Goal: Information Seeking & Learning: Find specific fact

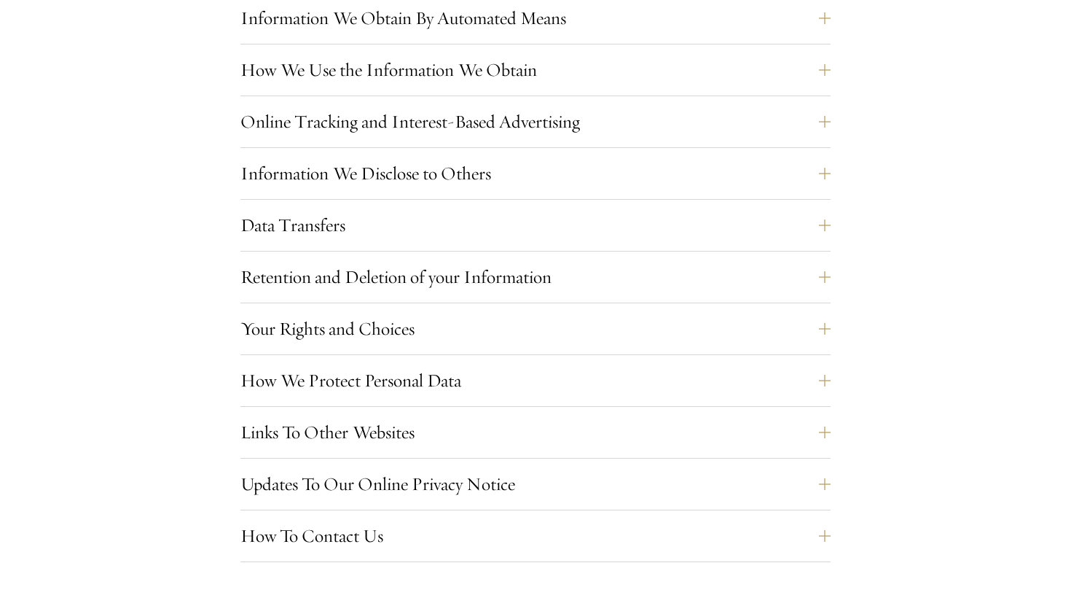
scroll to position [1340, 0]
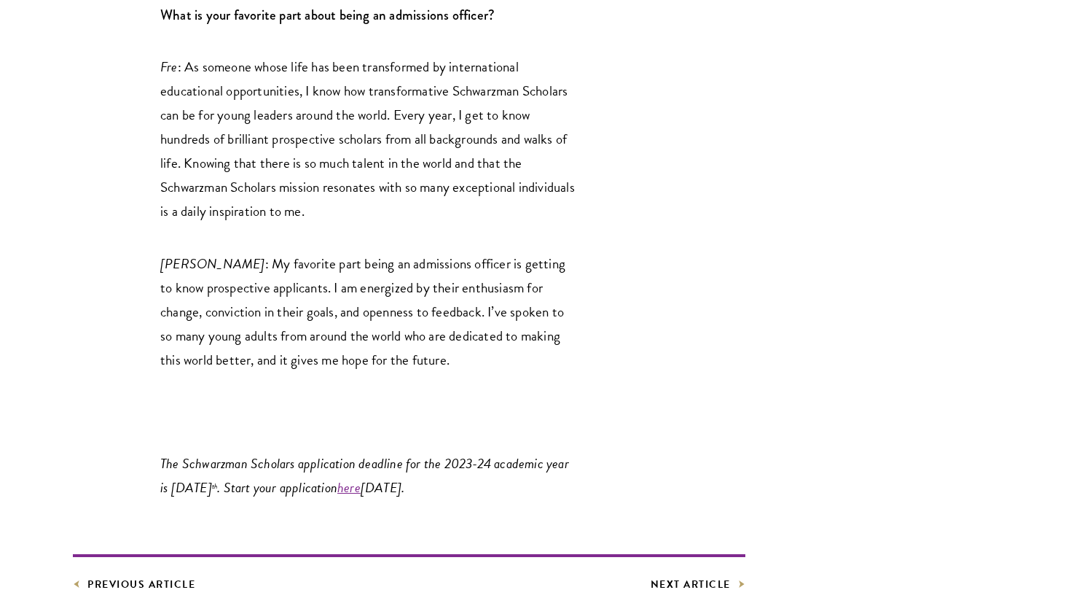
scroll to position [3204, 0]
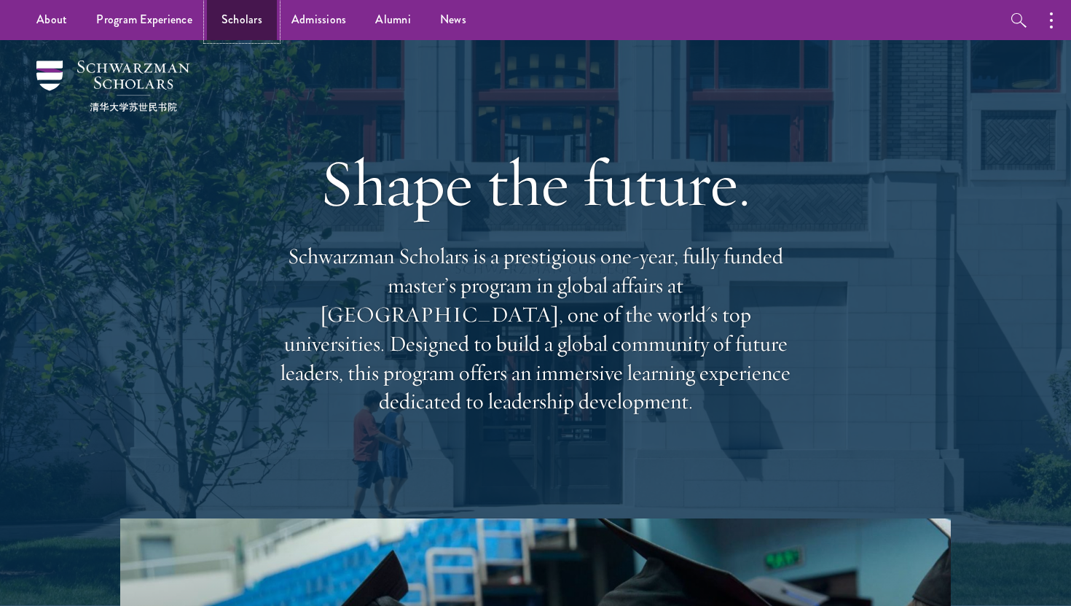
click at [243, 15] on link "Scholars" at bounding box center [242, 20] width 70 height 40
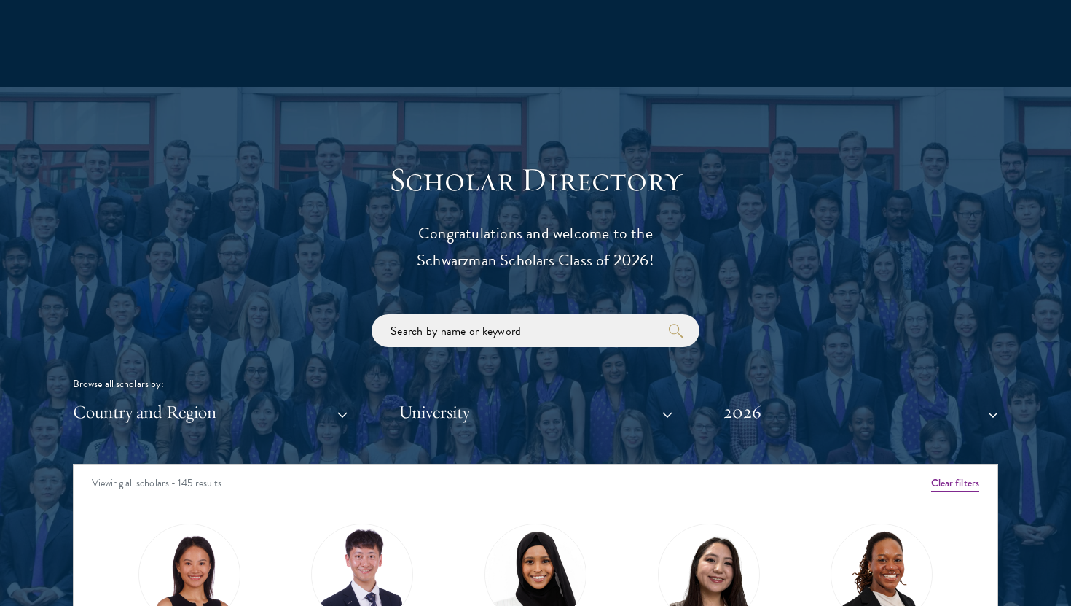
scroll to position [1618, 0]
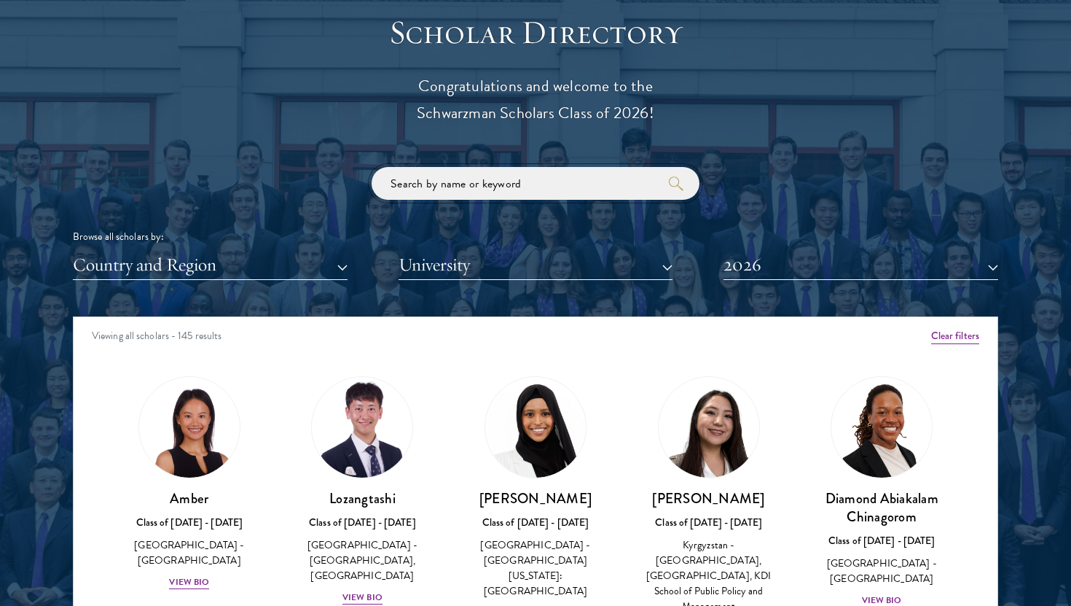
click at [508, 183] on input "search" at bounding box center [536, 183] width 328 height 33
click button "submit" at bounding box center [0, 0] width 0 height 0
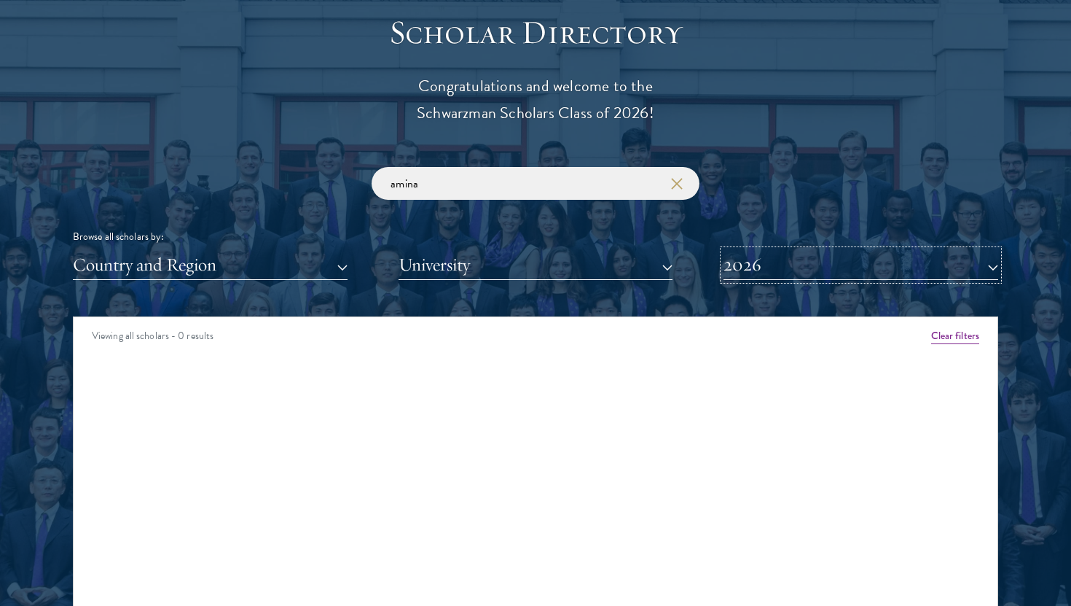
click at [777, 263] on button "2026" at bounding box center [861, 265] width 275 height 30
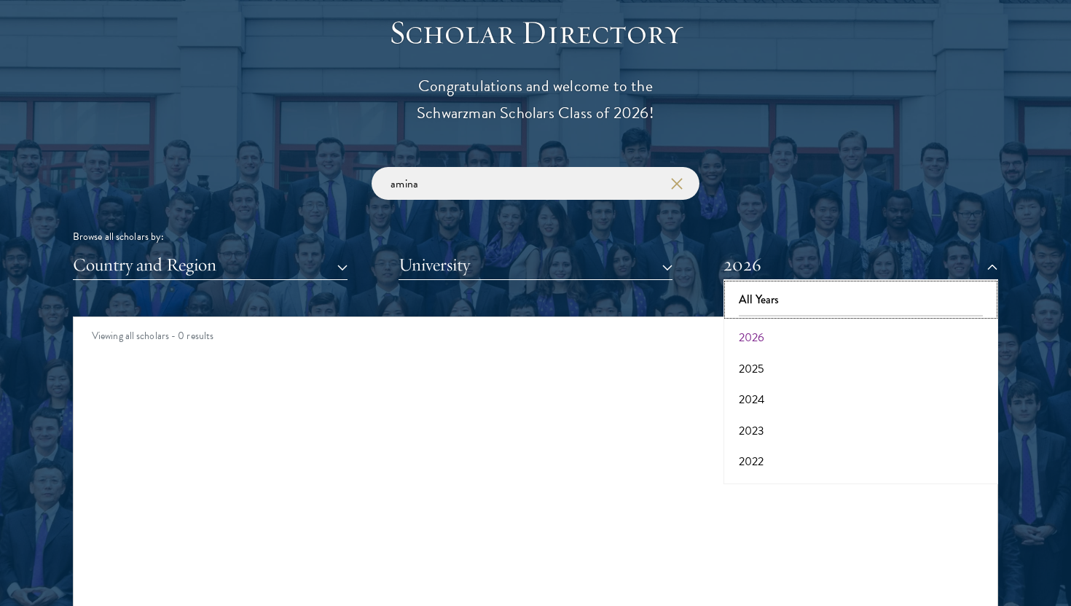
click at [770, 291] on button "All Years" at bounding box center [861, 299] width 266 height 31
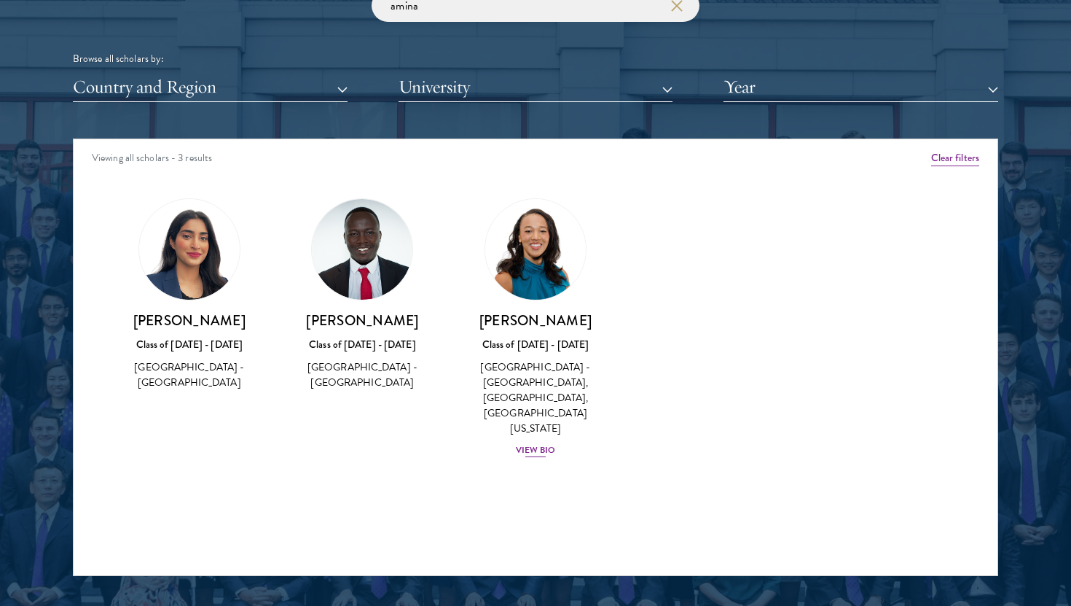
scroll to position [1808, 0]
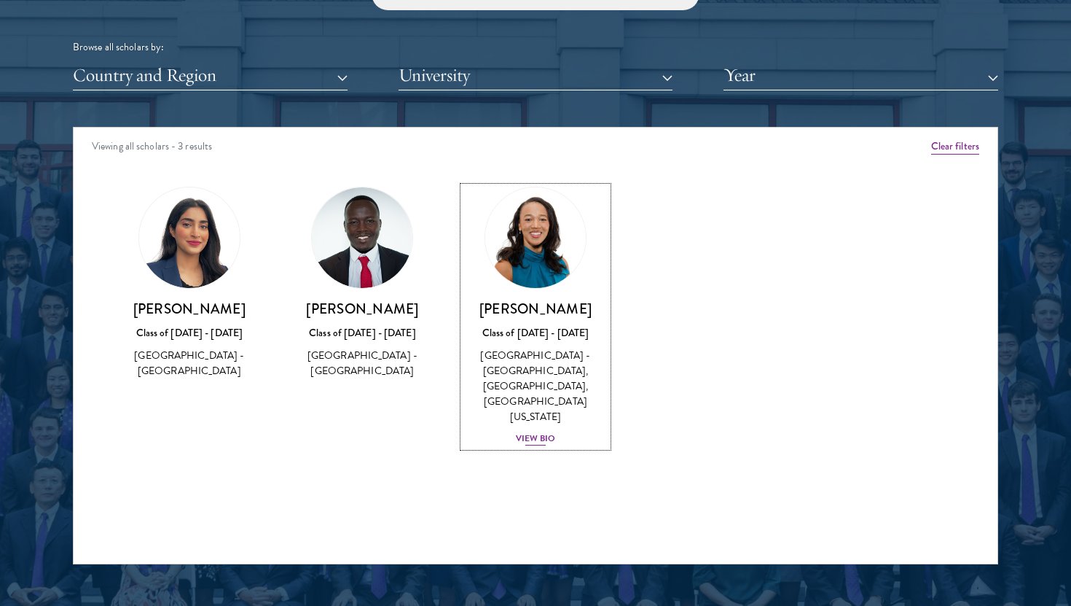
click at [537, 440] on div "View Bio" at bounding box center [536, 438] width 40 height 14
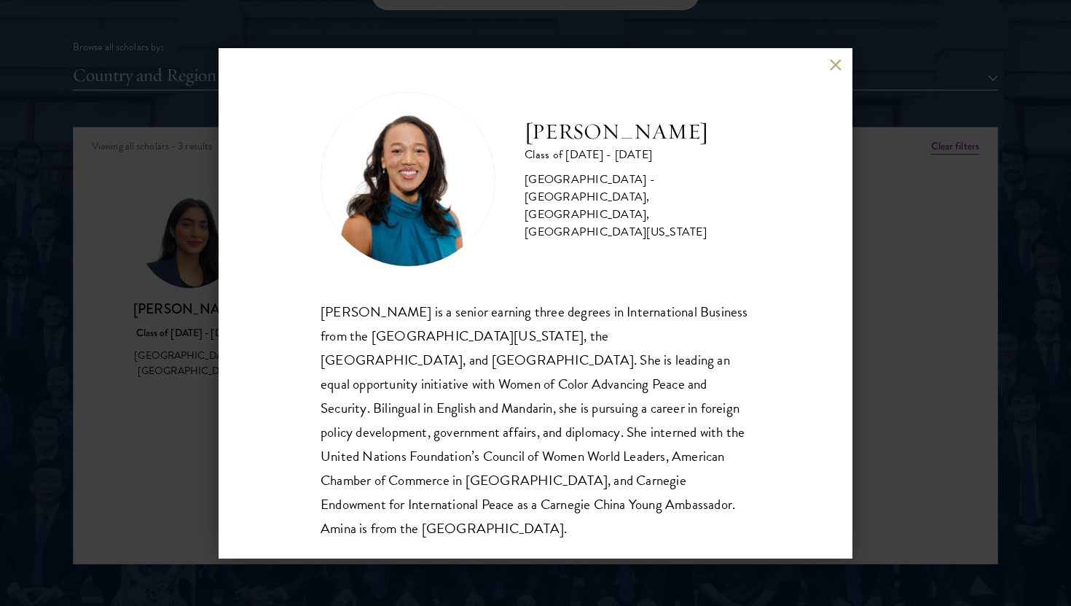
scroll to position [26, 0]
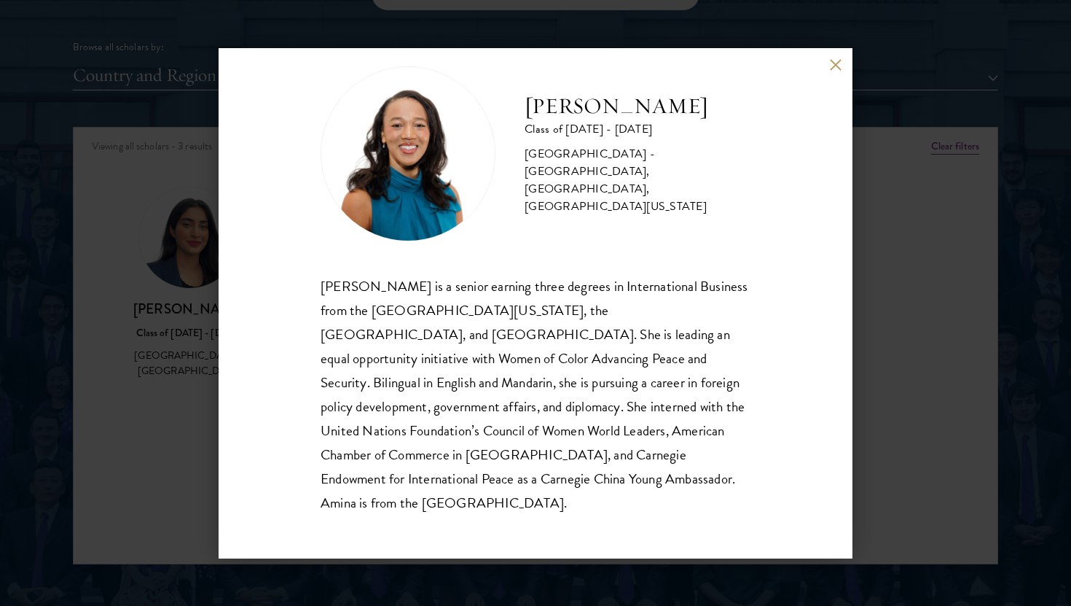
click at [839, 57] on div "[PERSON_NAME] Class of [DATE] - [DATE] [GEOGRAPHIC_DATA] - [GEOGRAPHIC_DATA], […" at bounding box center [536, 303] width 634 height 510
click at [837, 64] on button at bounding box center [835, 65] width 12 height 12
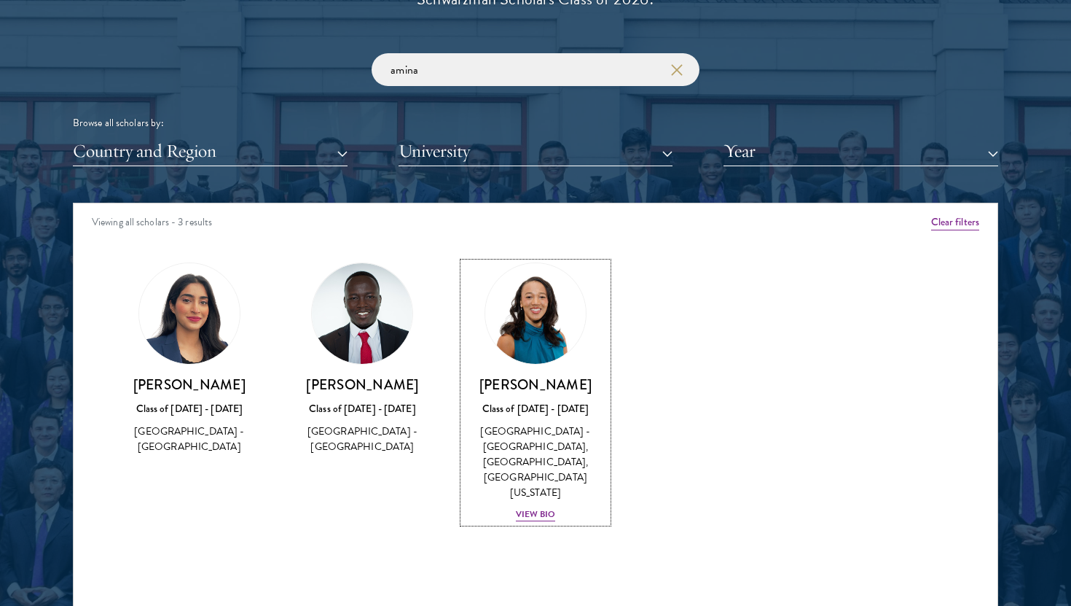
scroll to position [1734, 0]
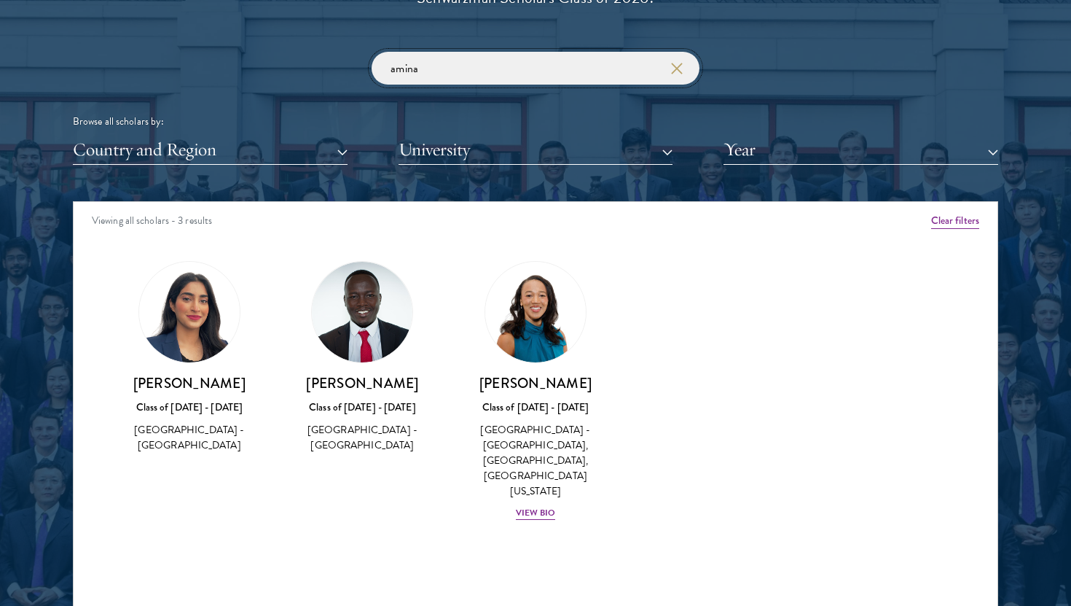
drag, startPoint x: 568, startPoint y: 66, endPoint x: 364, endPoint y: 75, distance: 204.2
click at [364, 75] on div "amina Browse all scholars by: Country and Region All Countries and Regions [GEO…" at bounding box center [535, 108] width 925 height 113
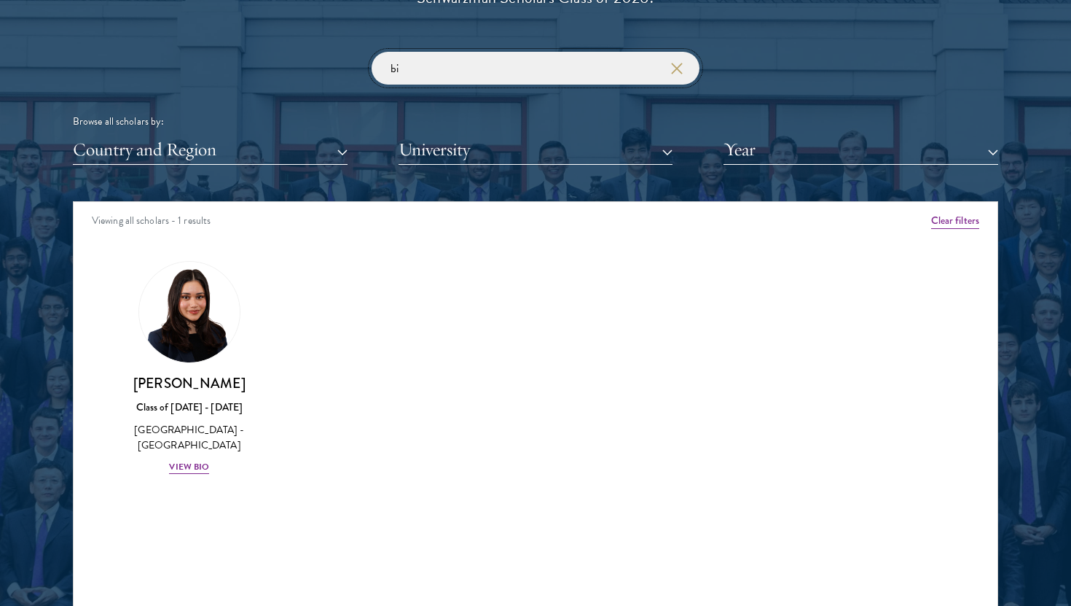
type input "b"
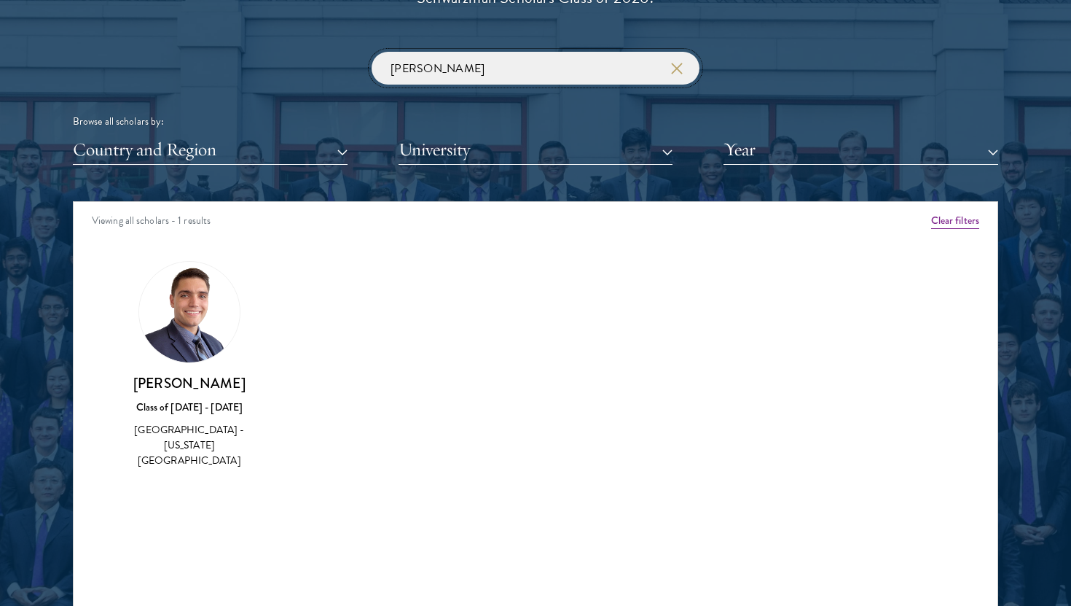
type input "[PERSON_NAME]"
click at [193, 332] on img at bounding box center [189, 312] width 101 height 101
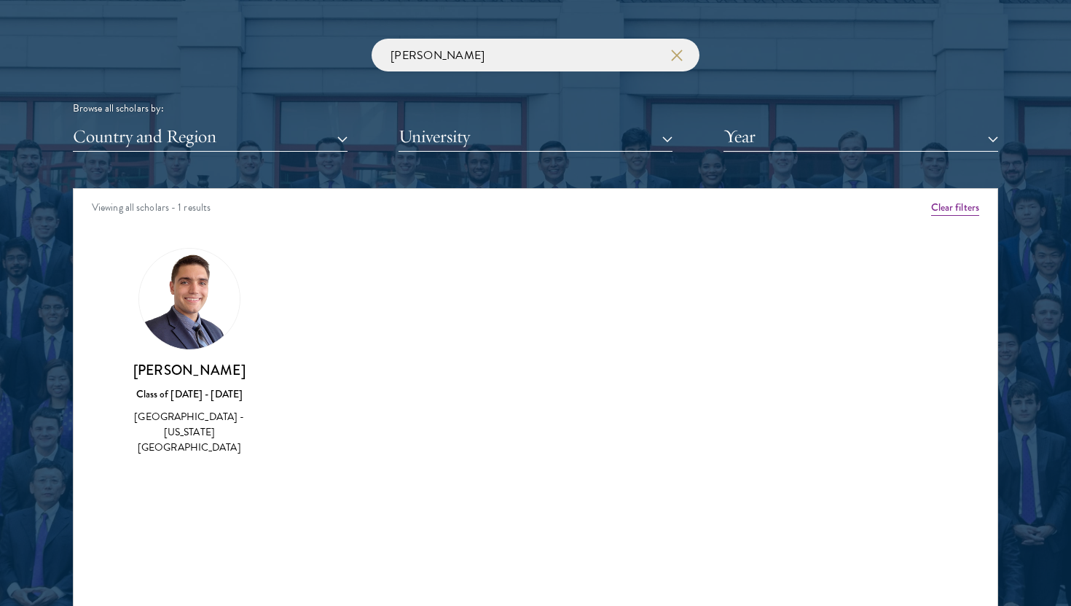
scroll to position [1747, 0]
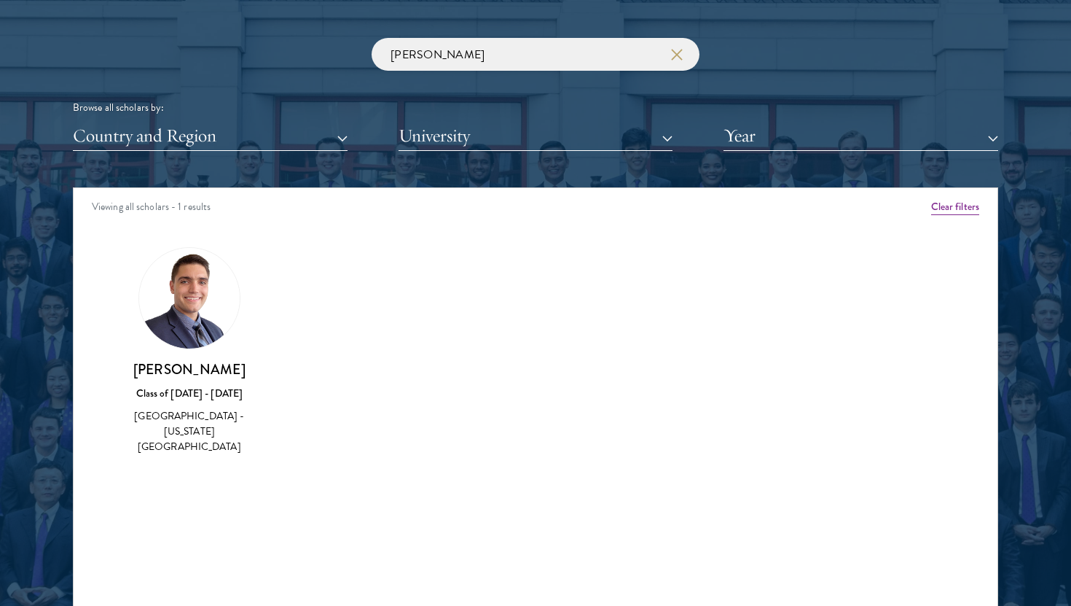
click at [193, 369] on h3 "[PERSON_NAME]" at bounding box center [189, 369] width 144 height 18
drag, startPoint x: 487, startPoint y: 58, endPoint x: 366, endPoint y: 76, distance: 122.3
click at [366, 76] on div "[PERSON_NAME] Browse all scholars by: Country and Region All Countries and Regi…" at bounding box center [535, 94] width 925 height 113
click at [435, 58] on input "[PERSON_NAME]" at bounding box center [536, 54] width 328 height 33
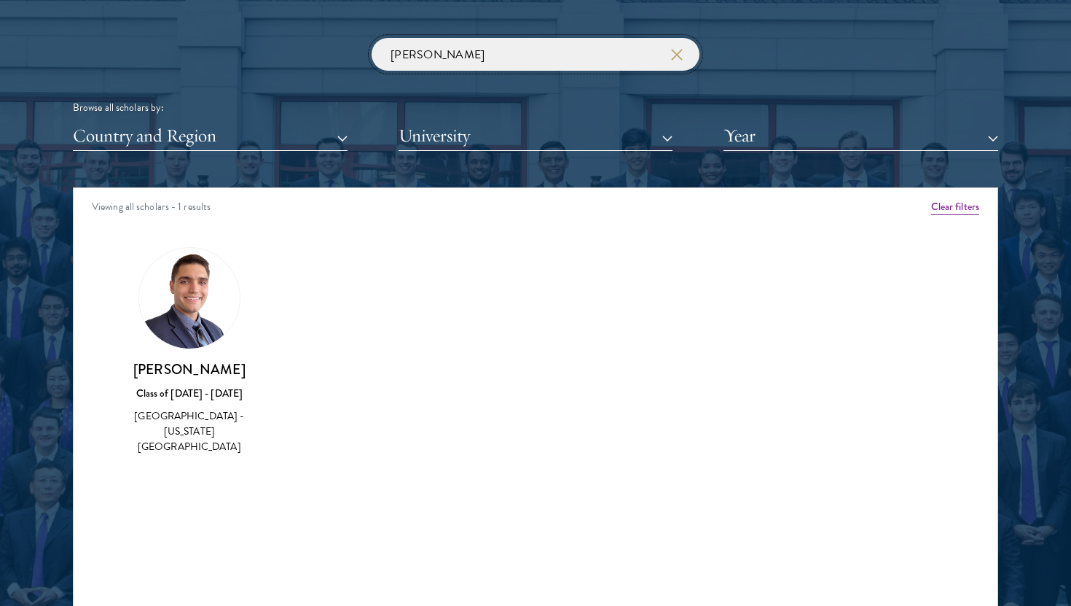
click at [435, 58] on input "[PERSON_NAME]" at bounding box center [536, 54] width 328 height 33
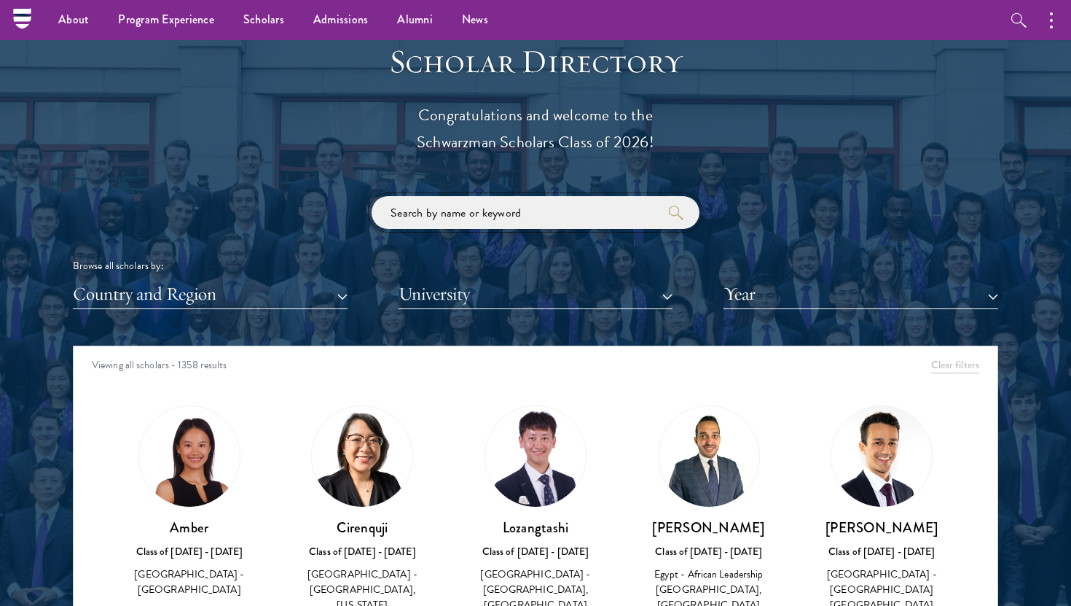
scroll to position [1584, 0]
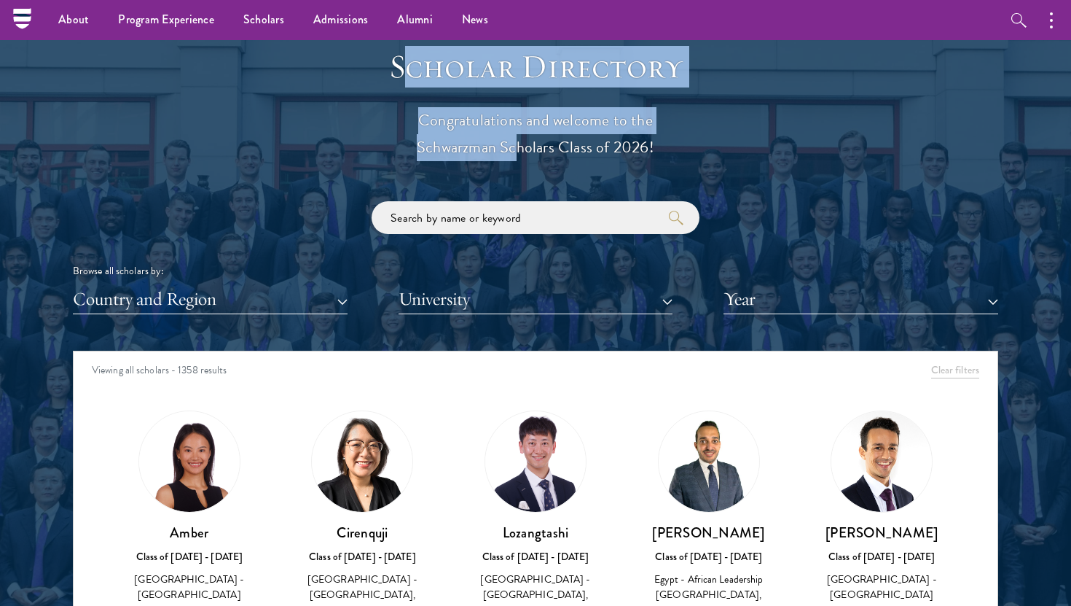
drag, startPoint x: 397, startPoint y: 60, endPoint x: 510, endPoint y: 143, distance: 139.8
click at [511, 143] on header "Scholar Directory Congratulations and welcome to the Schwarzman Scholars Class …" at bounding box center [536, 104] width 452 height 114
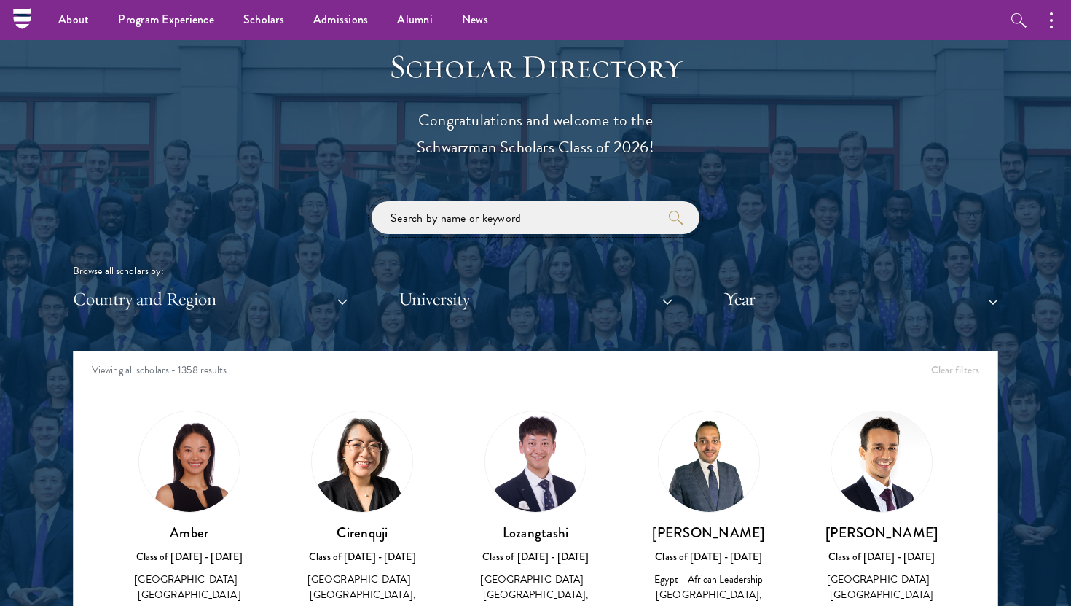
click at [507, 222] on input "search" at bounding box center [536, 217] width 328 height 33
drag, startPoint x: 464, startPoint y: 63, endPoint x: 670, endPoint y: 146, distance: 222.1
click at [670, 146] on header "Scholar Directory Congratulations and welcome to the Schwarzman Scholars Class …" at bounding box center [536, 104] width 452 height 114
click at [554, 210] on input "search" at bounding box center [536, 217] width 328 height 33
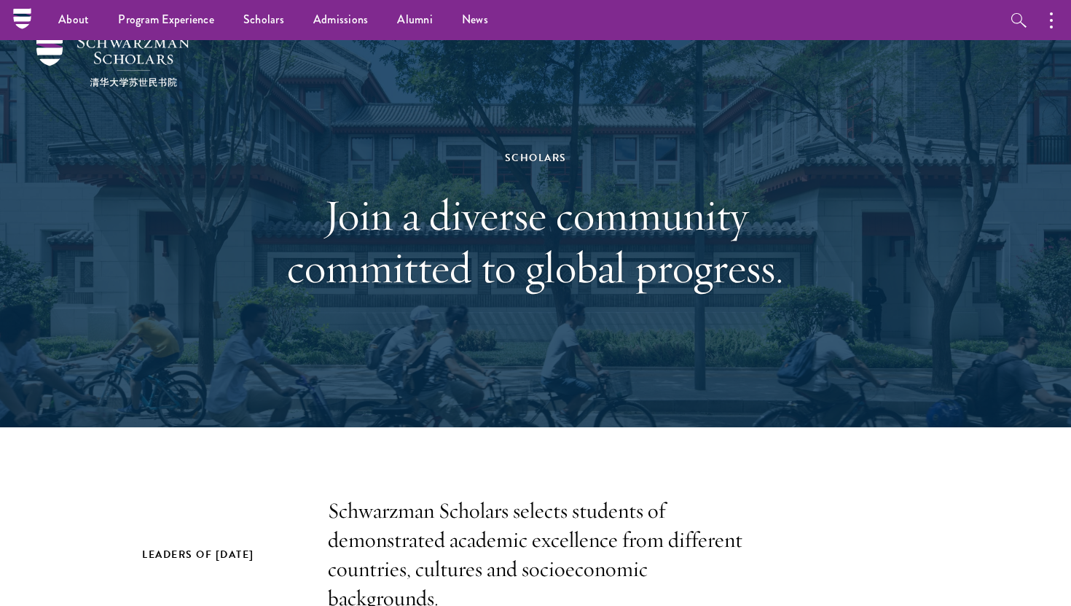
scroll to position [0, 0]
